Goal: Check status: Check status

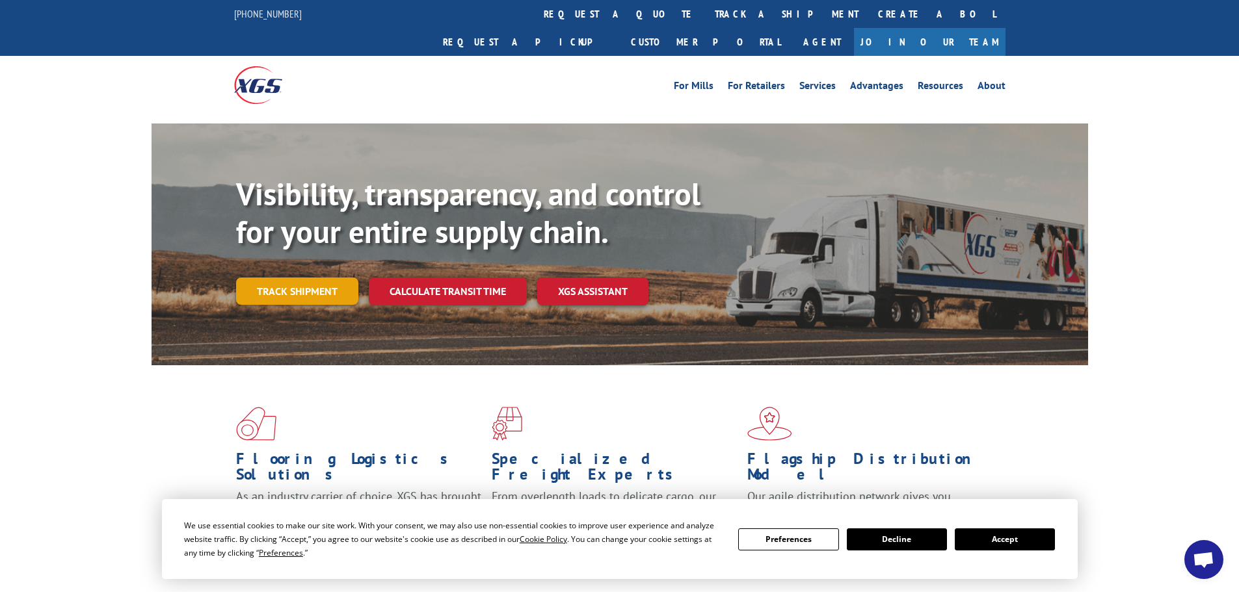
click at [270, 278] on link "Track shipment" at bounding box center [297, 291] width 122 height 27
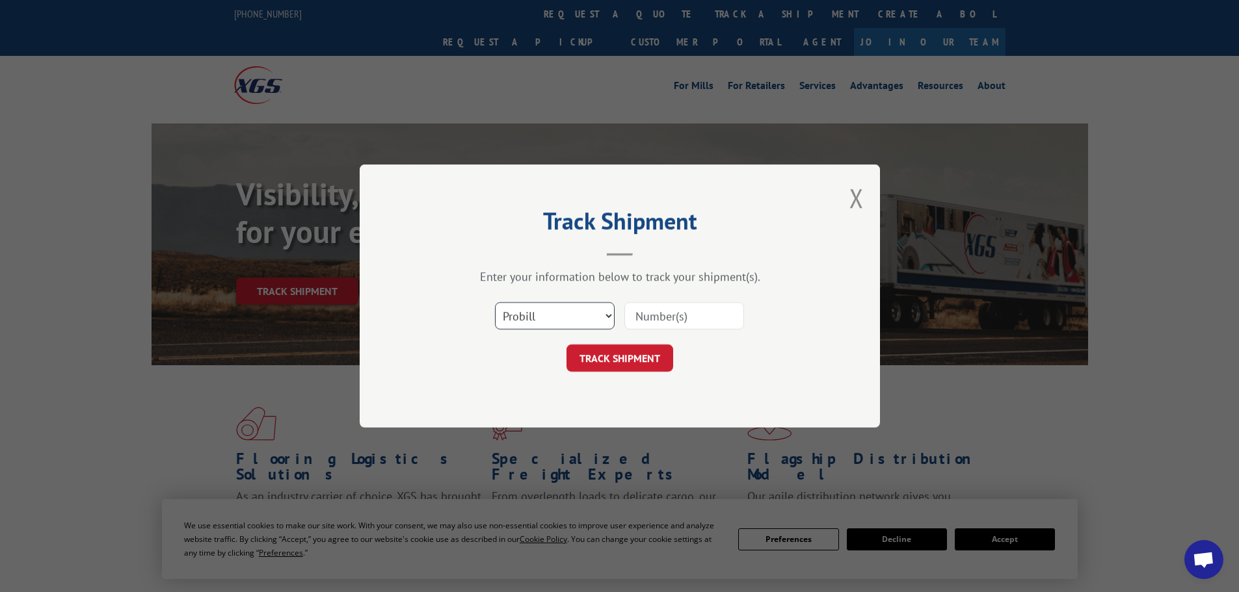
click at [570, 323] on select "Select category... Probill BOL PO" at bounding box center [555, 315] width 120 height 27
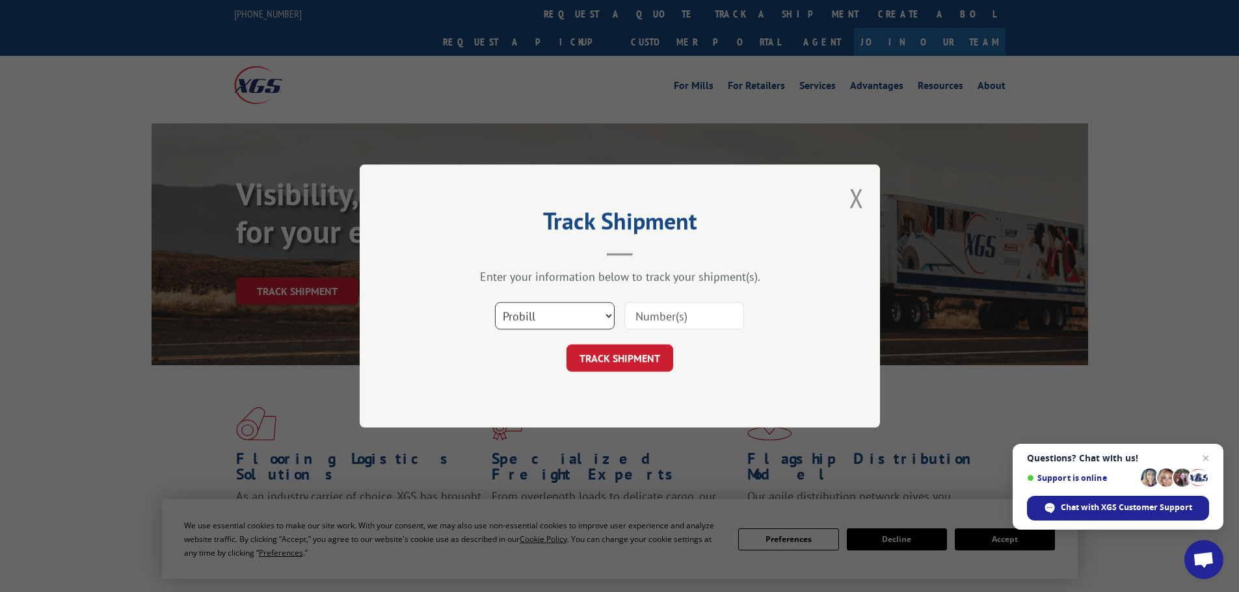
select select "bol"
click at [495, 302] on select "Select category... Probill BOL PO" at bounding box center [555, 315] width 120 height 27
click at [675, 311] on input at bounding box center [684, 315] width 120 height 27
paste input "2543"
type input "2543"
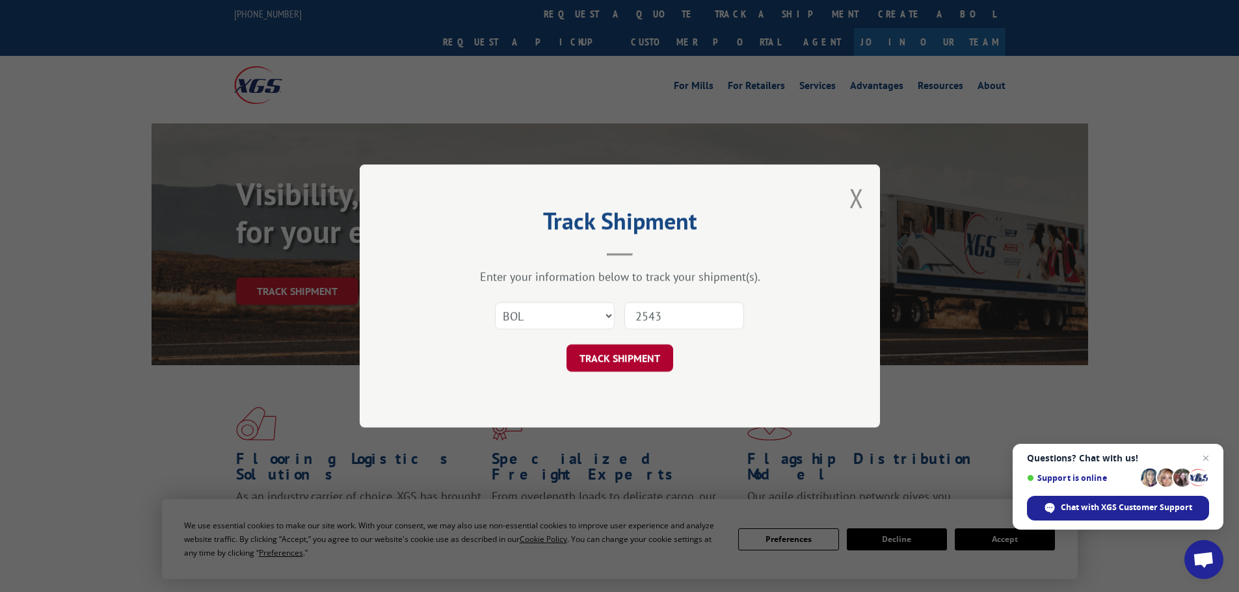
click at [636, 362] on button "TRACK SHIPMENT" at bounding box center [619, 358] width 107 height 27
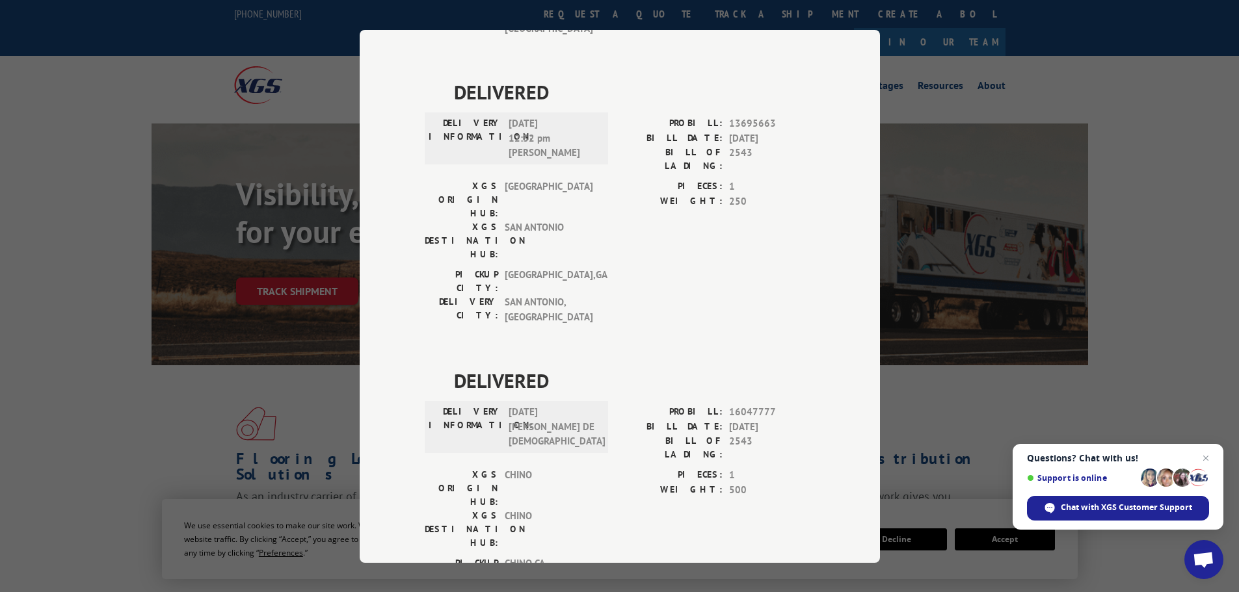
scroll to position [683, 0]
